Goal: Information Seeking & Learning: Learn about a topic

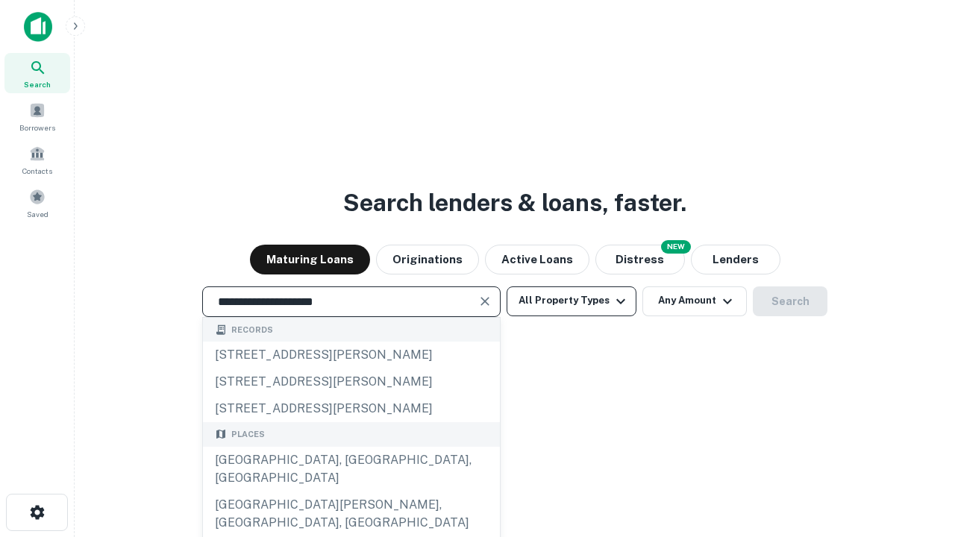
type input "**********"
click at [572, 301] on button "All Property Types" at bounding box center [572, 302] width 130 height 30
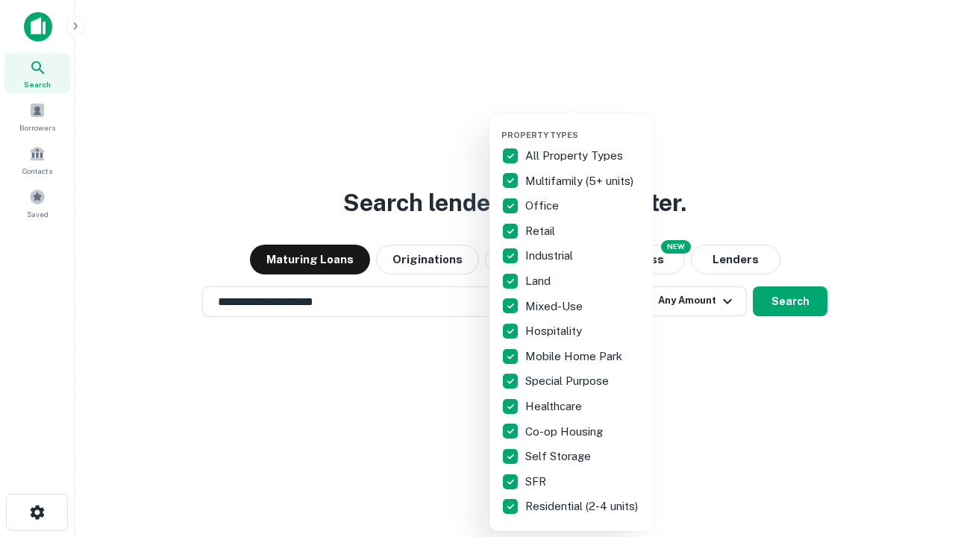
click at [583, 125] on button "button" at bounding box center [583, 125] width 164 height 1
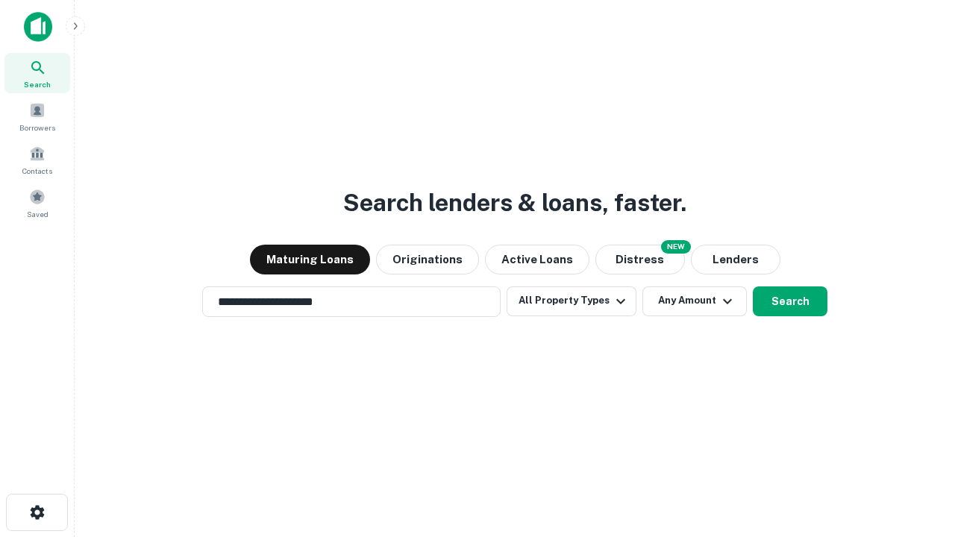
scroll to position [23, 0]
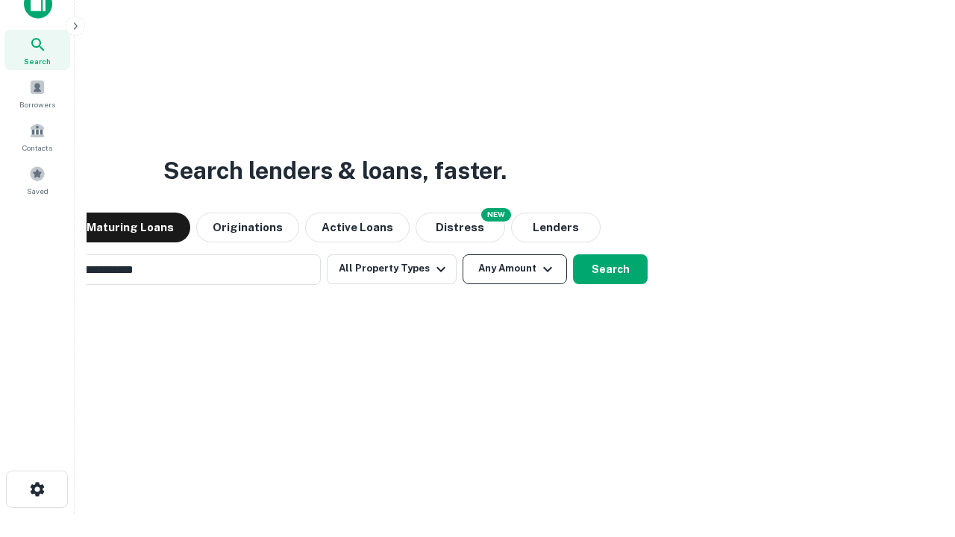
click at [463, 254] on button "Any Amount" at bounding box center [515, 269] width 104 height 30
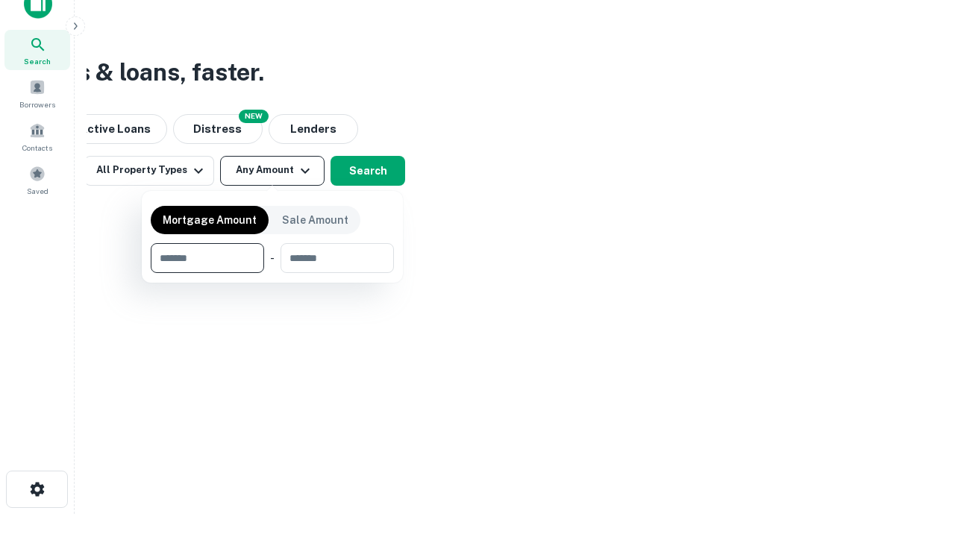
scroll to position [24, 0]
type input "*******"
click at [272, 273] on button "button" at bounding box center [272, 273] width 243 height 1
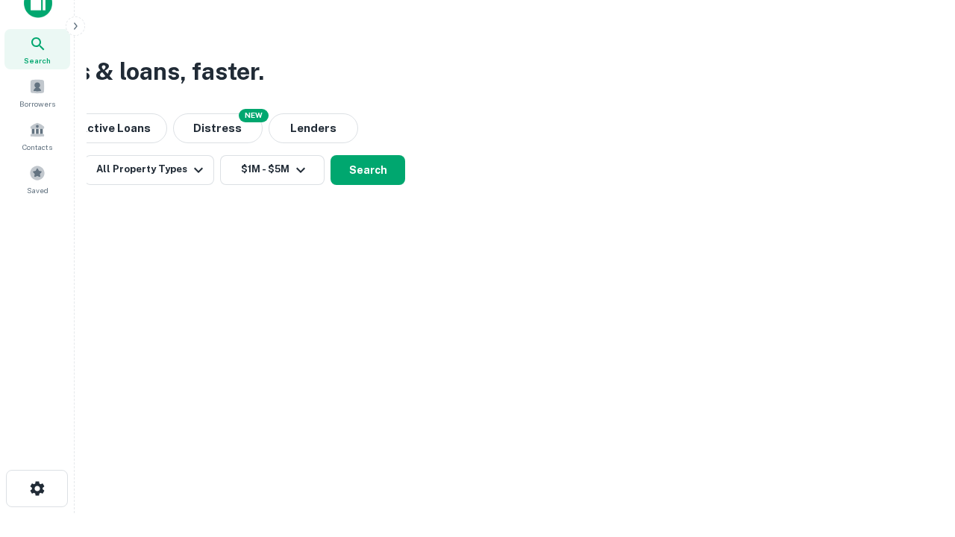
scroll to position [23, 0]
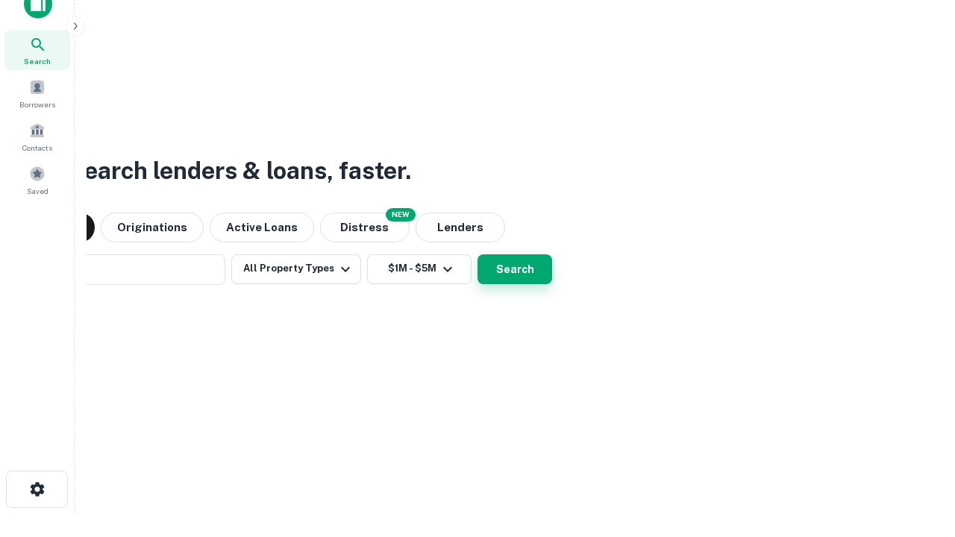
click at [478, 254] on button "Search" at bounding box center [515, 269] width 75 height 30
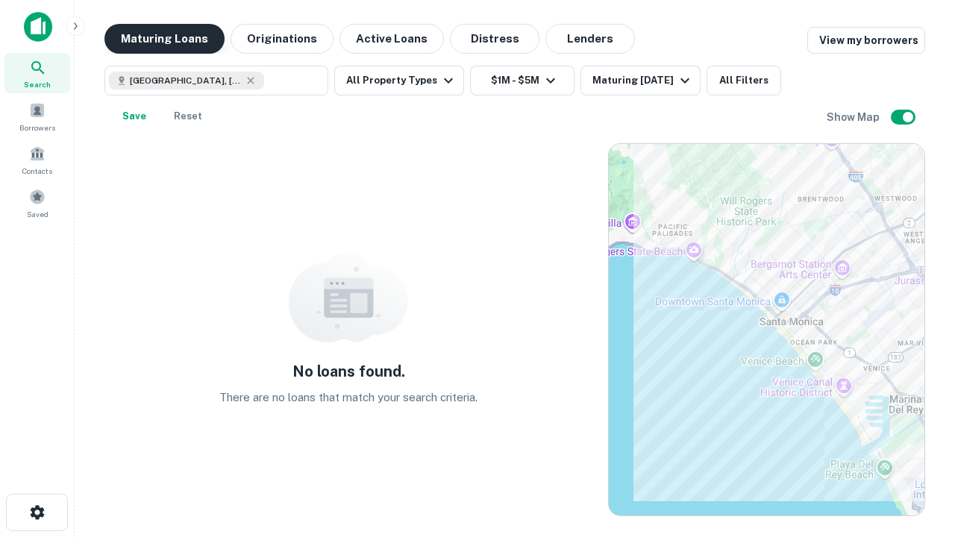
click at [164, 39] on button "Maturing Loans" at bounding box center [164, 39] width 120 height 30
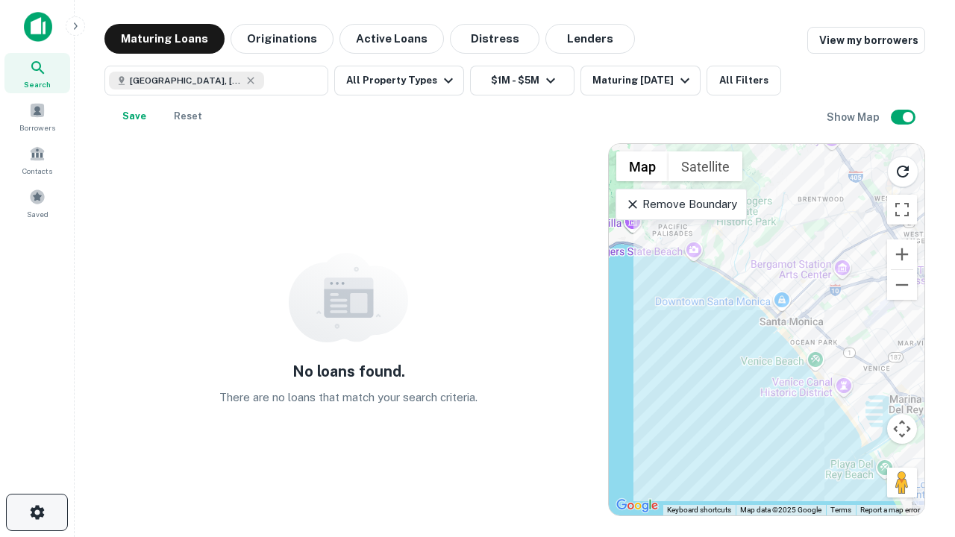
click at [37, 513] on icon "button" at bounding box center [37, 513] width 18 height 18
